Goal: Find specific page/section: Find specific page/section

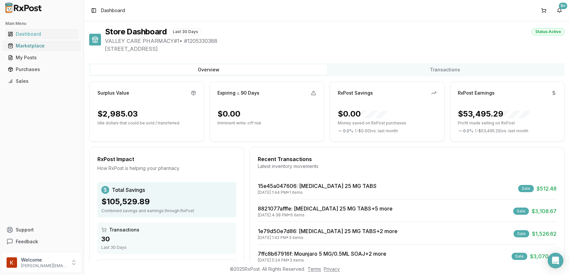
click at [52, 48] on div "Marketplace" at bounding box center [42, 46] width 68 height 7
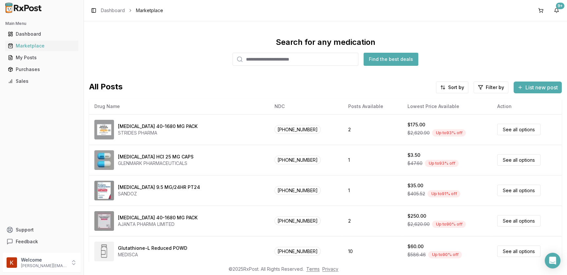
click at [296, 58] on input "search" at bounding box center [296, 59] width 126 height 13
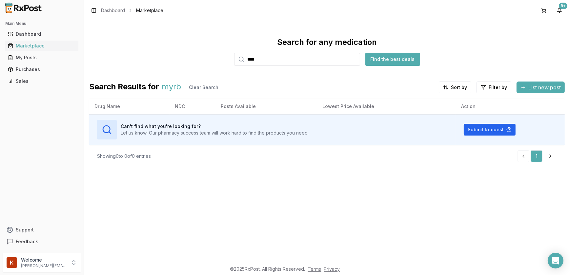
type input "****"
